Goal: Transaction & Acquisition: Book appointment/travel/reservation

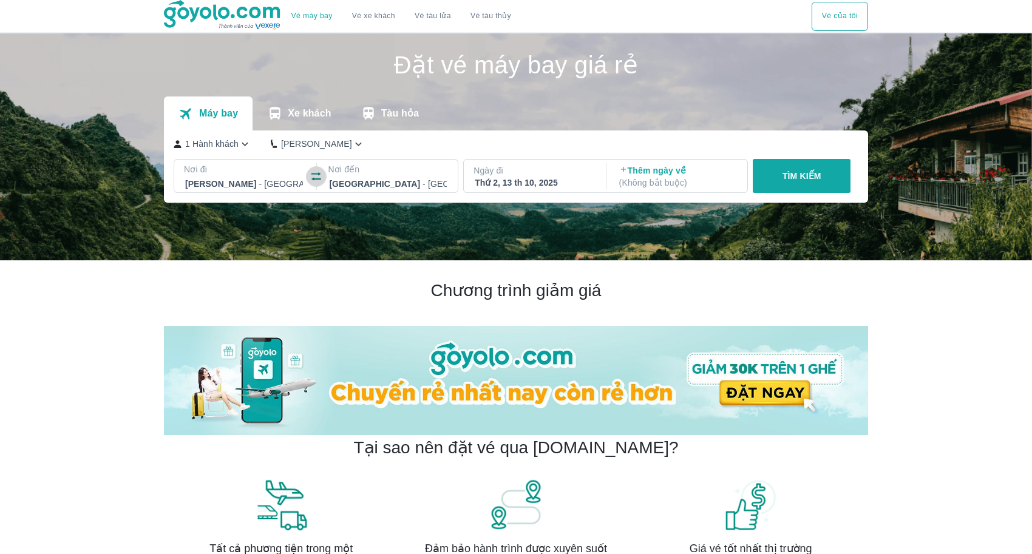
click at [316, 178] on icon "button" at bounding box center [316, 177] width 12 height 12
click at [279, 180] on div at bounding box center [244, 184] width 118 height 15
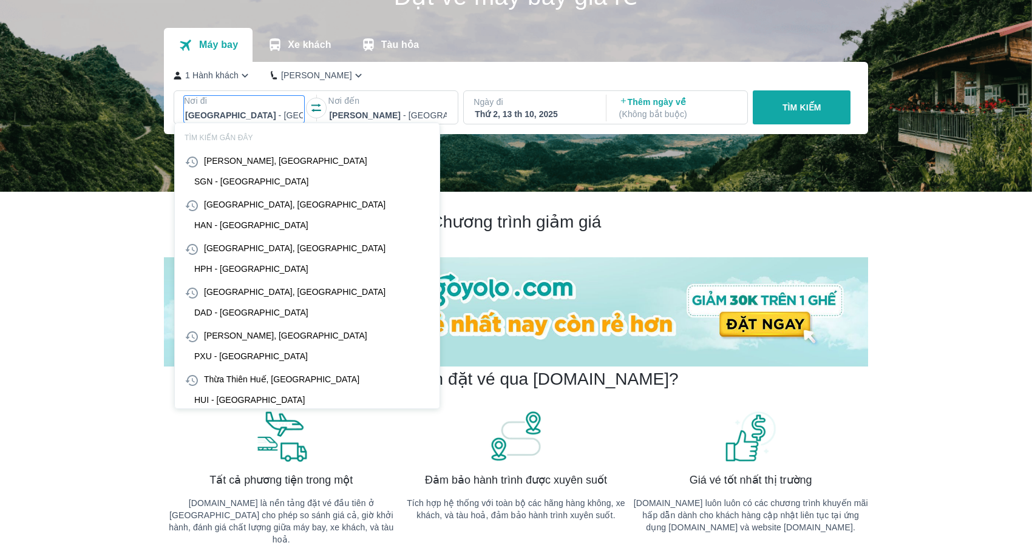
scroll to position [70, 0]
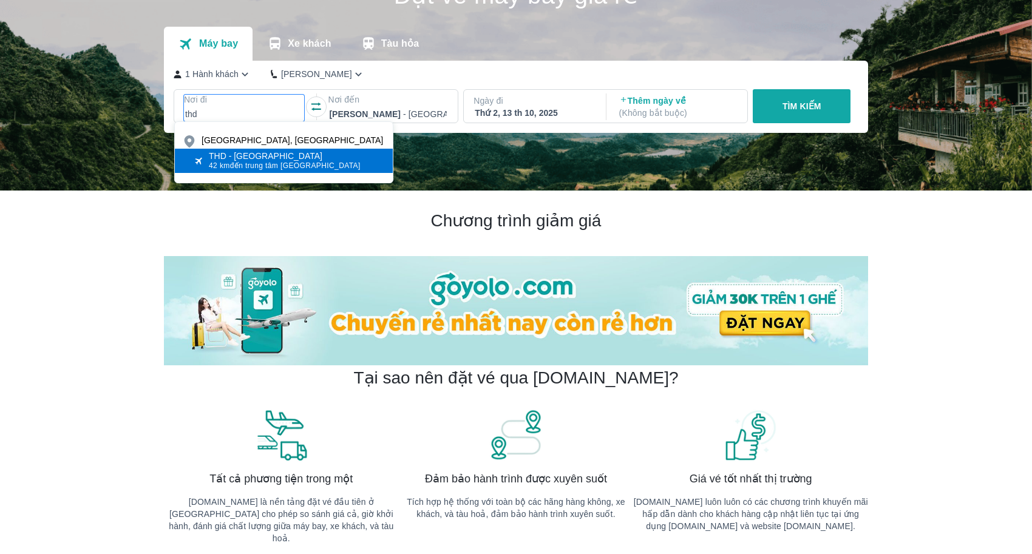
type input "thd"
click at [284, 158] on div "THD - [GEOGRAPHIC_DATA]" at bounding box center [285, 156] width 152 height 10
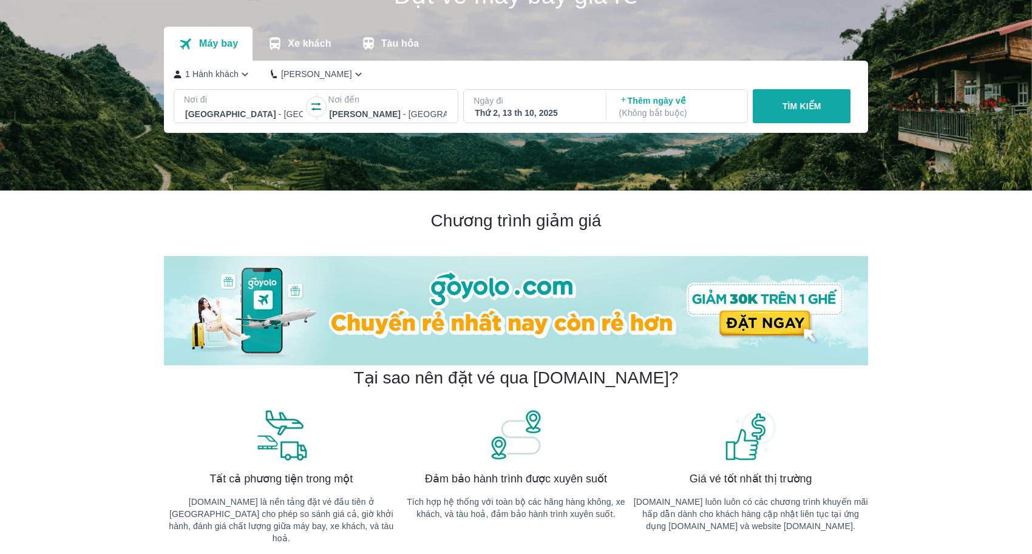
click at [561, 112] on div "Thứ 2, 13 th 10, 2025" at bounding box center [534, 113] width 118 height 12
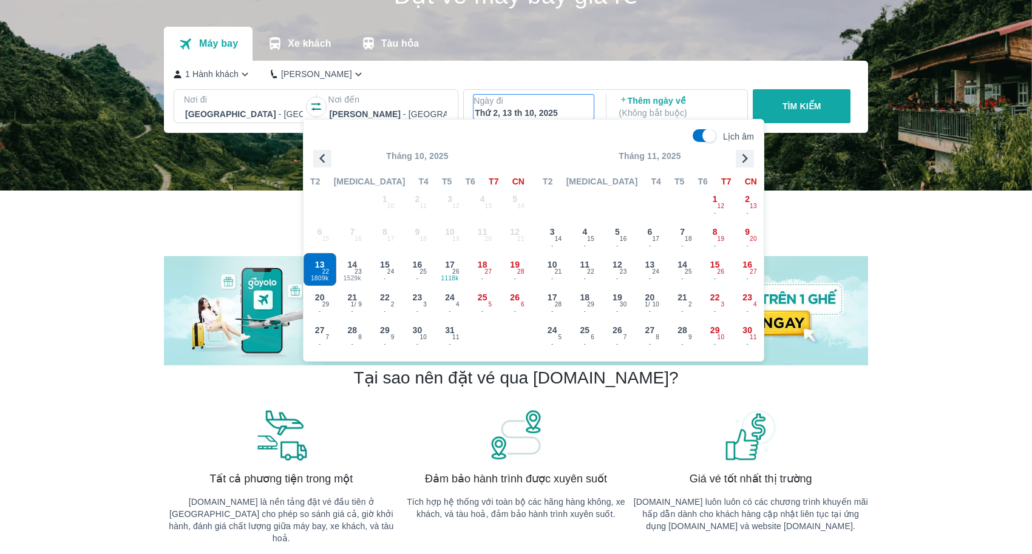
click at [828, 104] on button "TÌM KIẾM" at bounding box center [802, 106] width 98 height 34
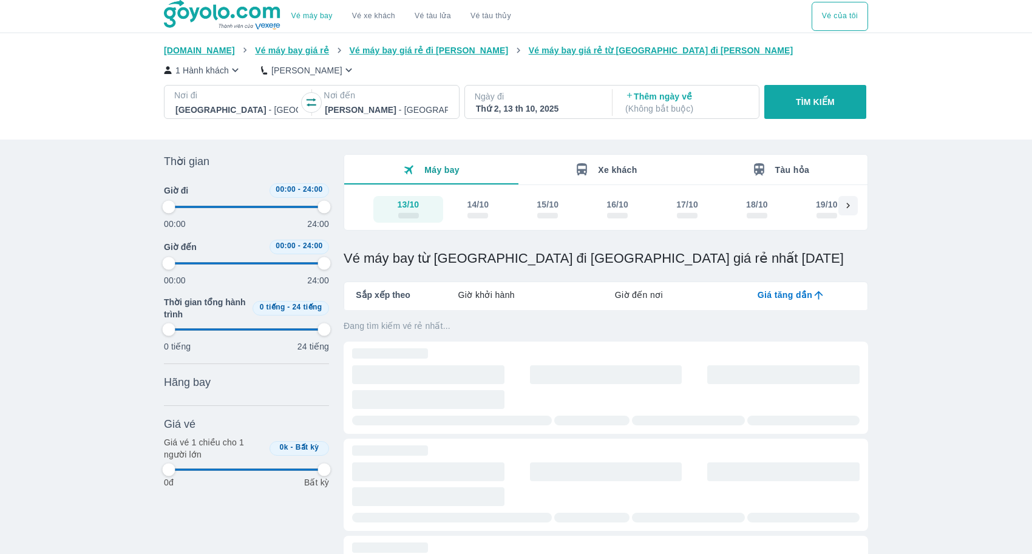
type input "97.9166666666667"
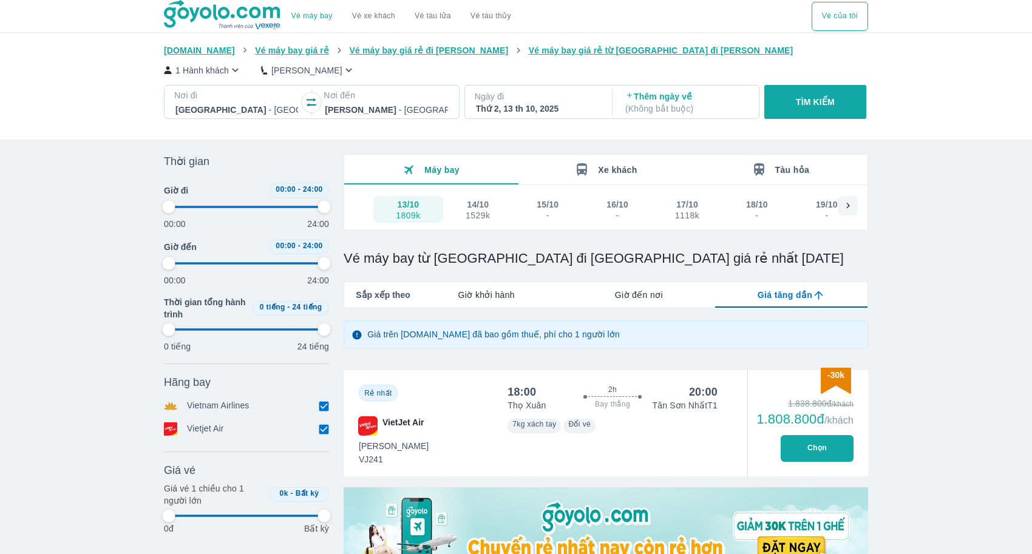
scroll to position [39, 0]
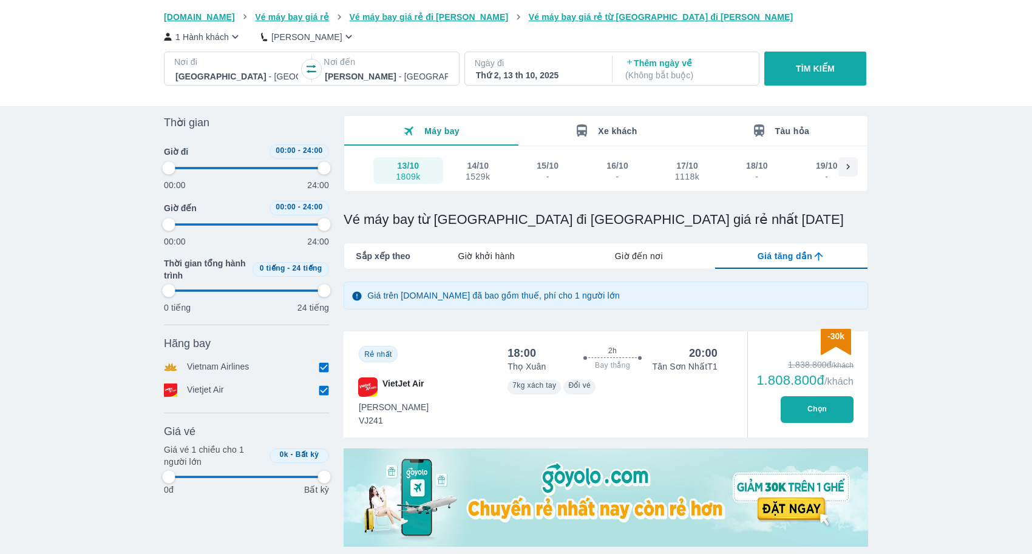
type input "97.9166666666667"
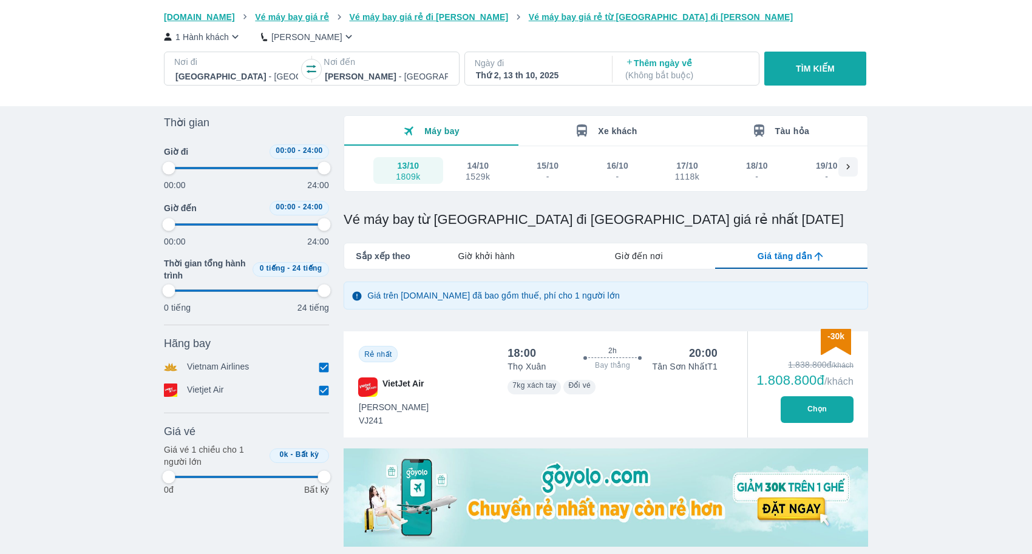
type input "97.9166666666667"
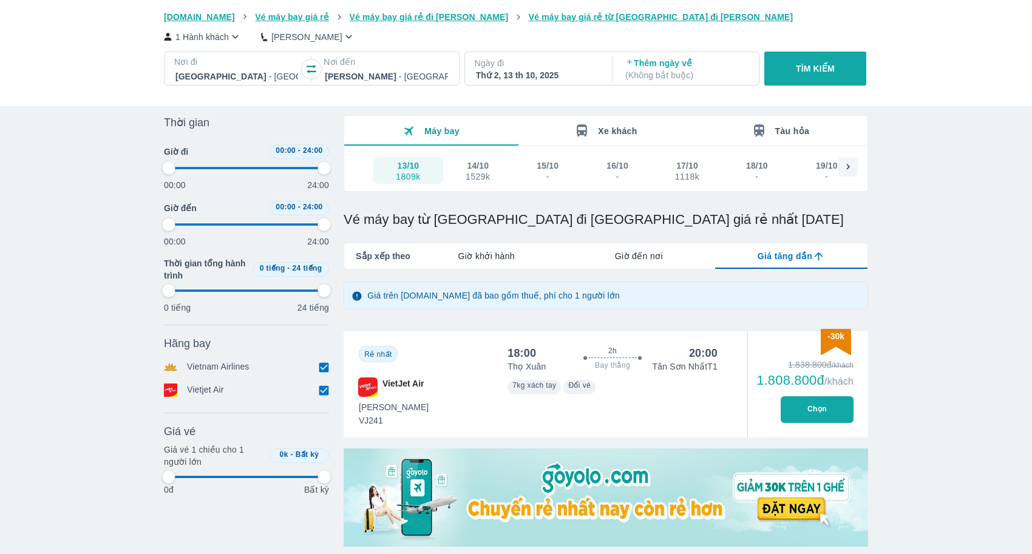
type input "97.9166666666667"
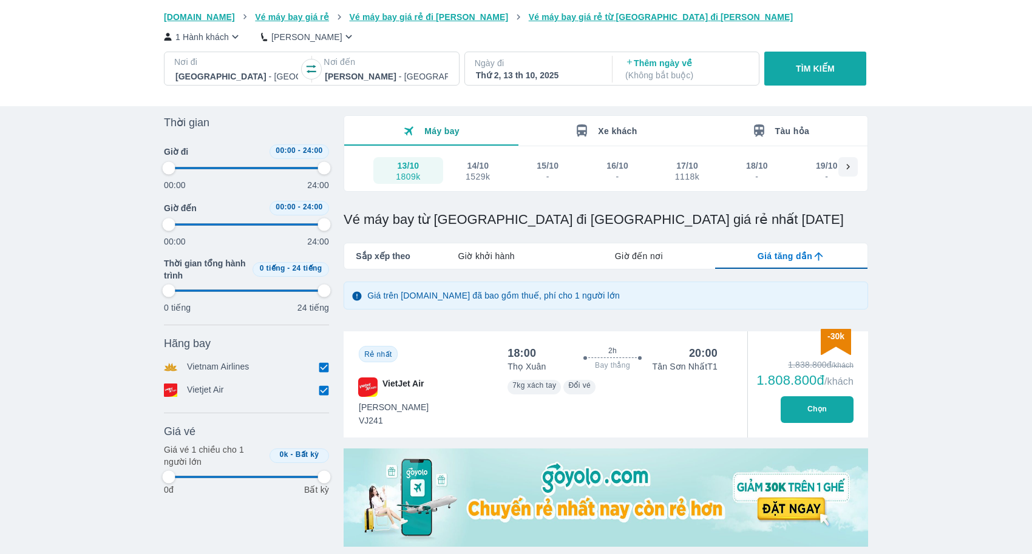
type input "97.9166666666667"
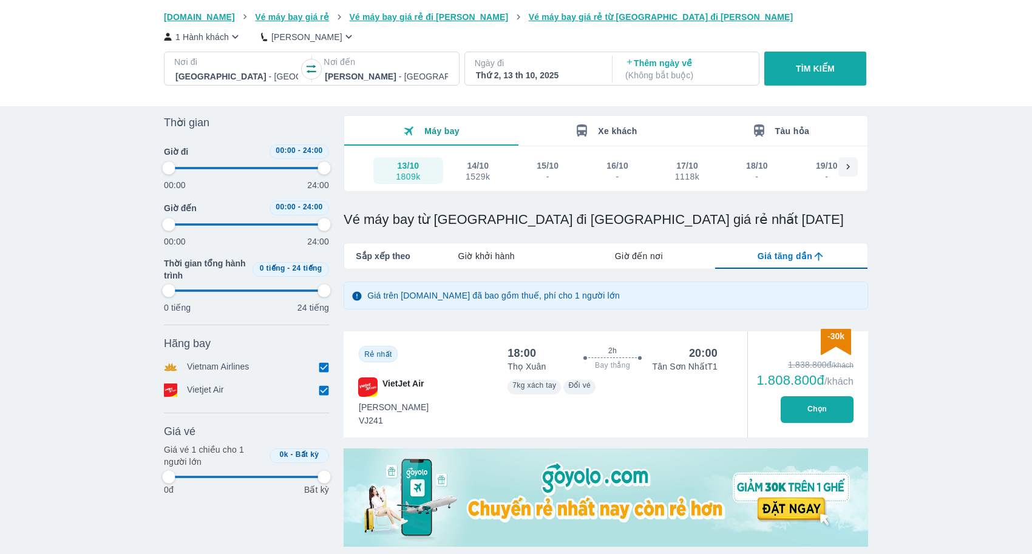
type input "97.9166666666667"
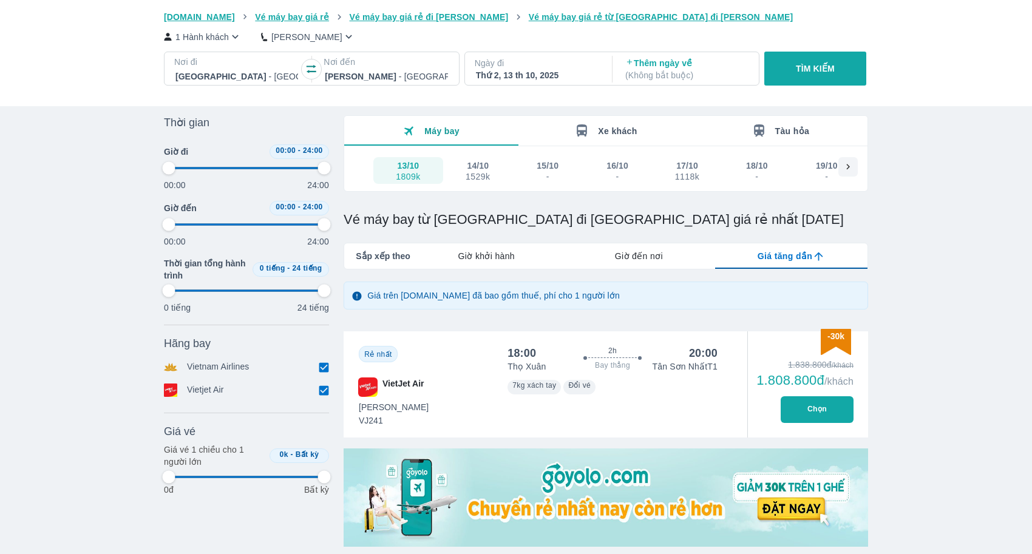
type input "97.9166666666667"
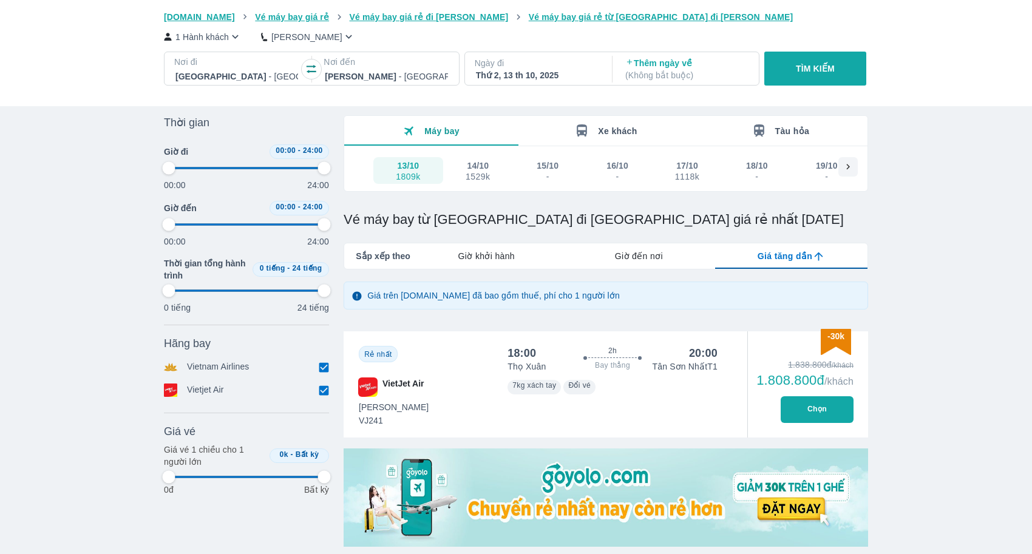
type input "97.9166666666667"
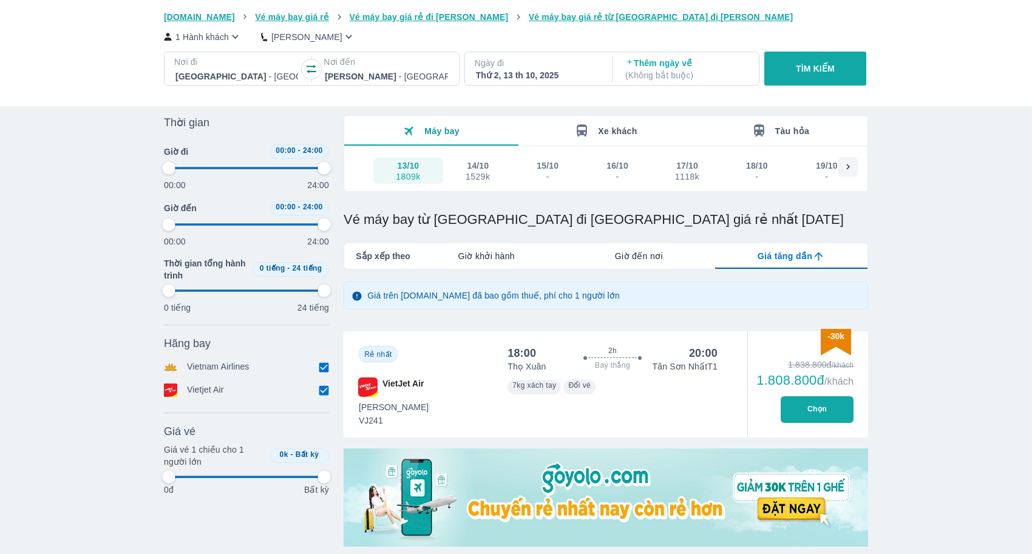
type input "97.9166666666667"
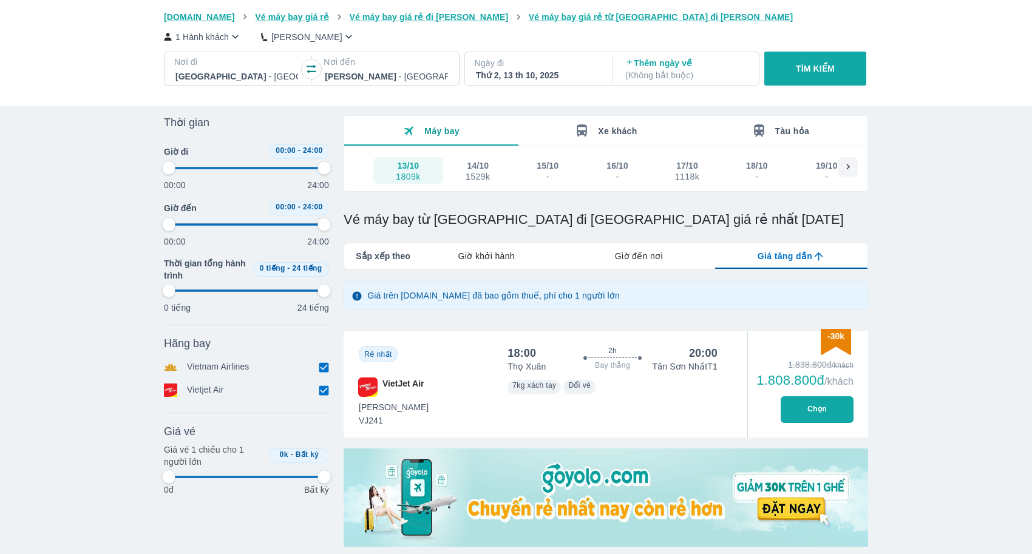
type input "97.9166666666667"
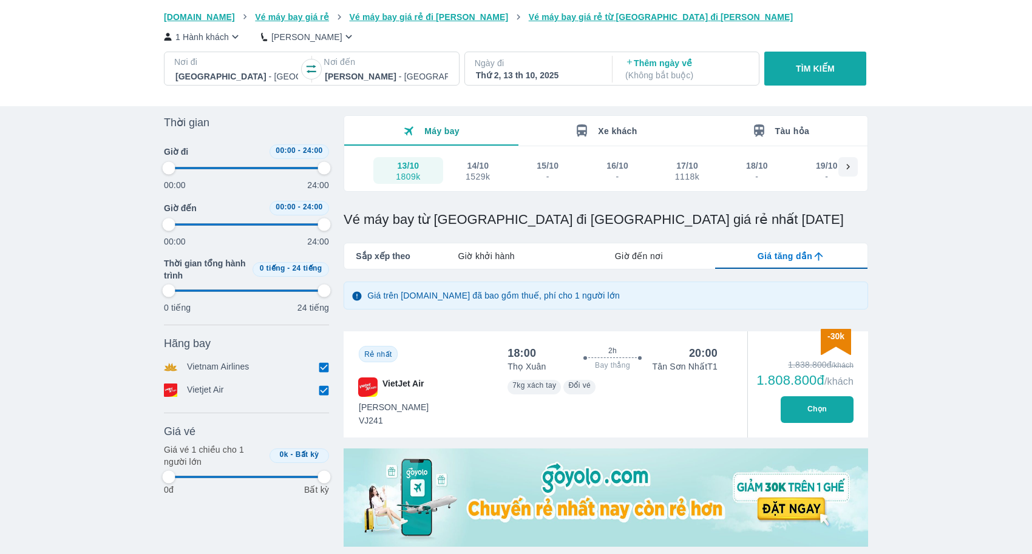
type input "97.9166666666667"
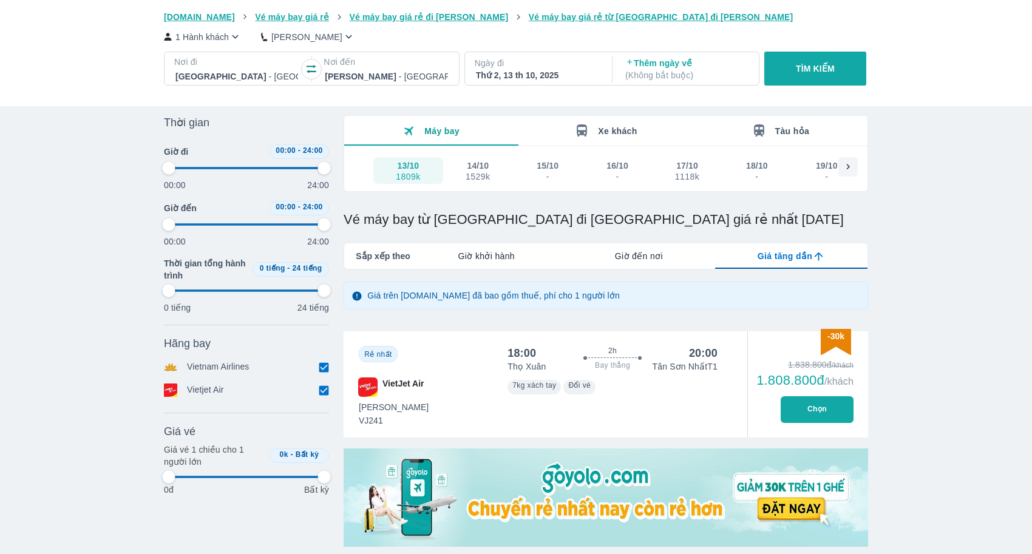
type input "97.9166666666667"
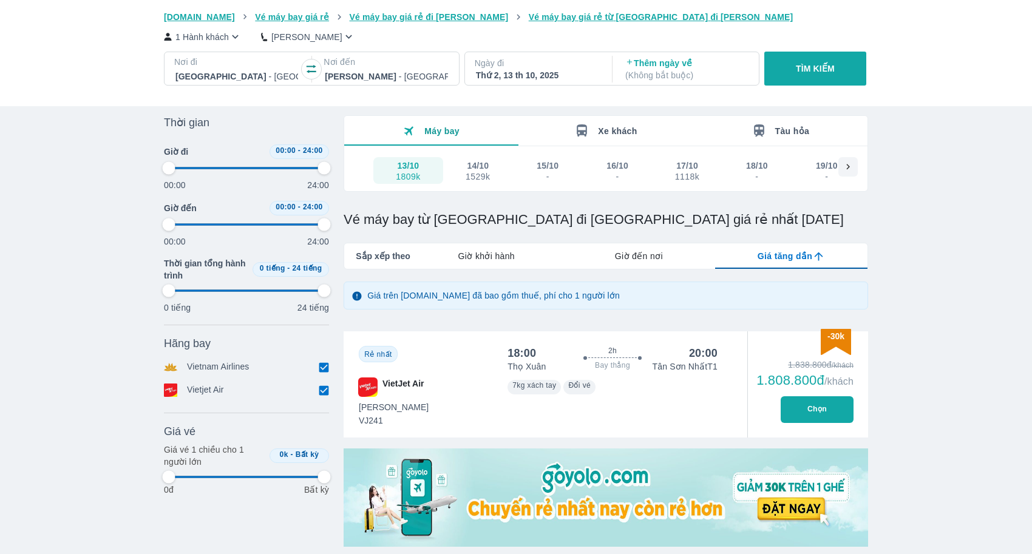
type input "97.9166666666667"
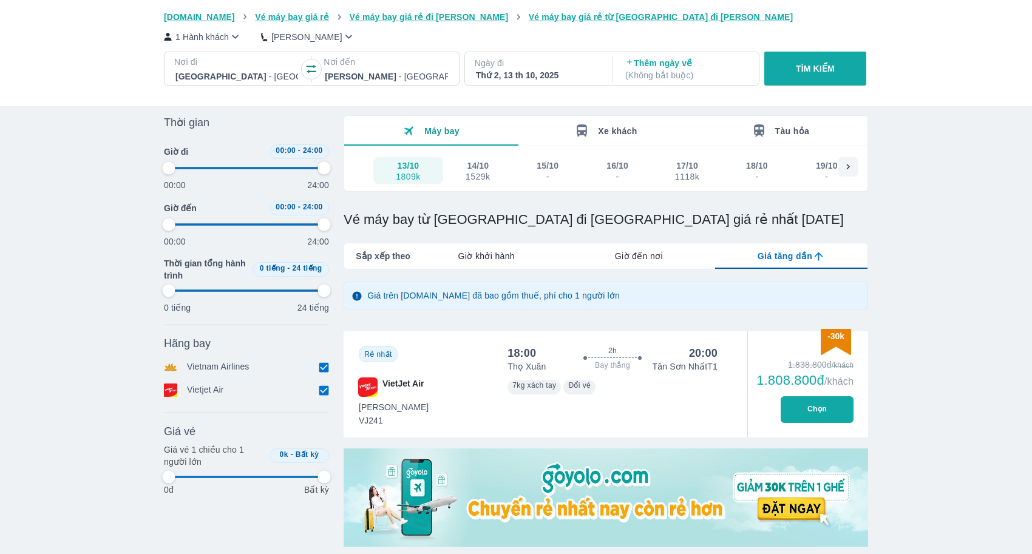
type input "97.9166666666667"
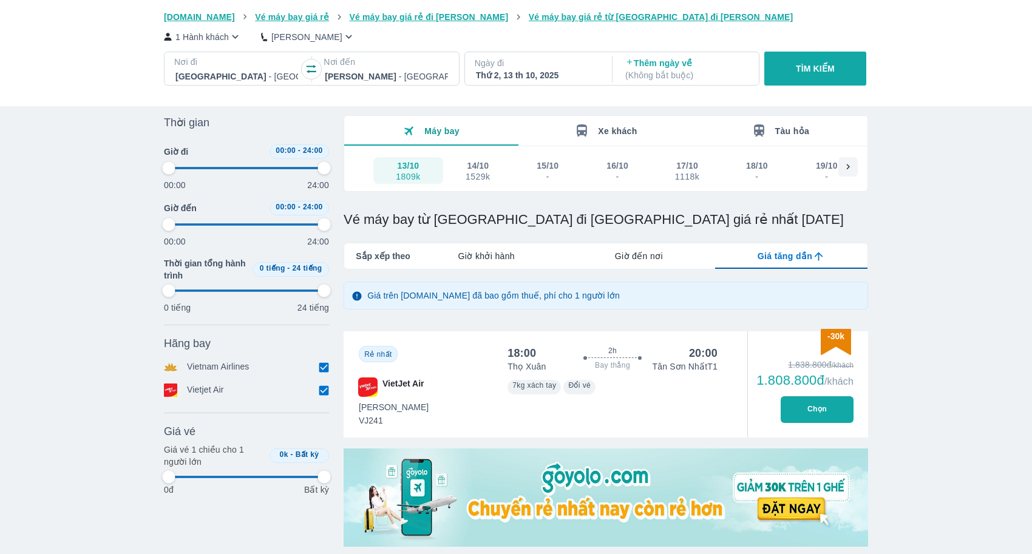
type input "97.9166666666667"
